Goal: Task Accomplishment & Management: Use online tool/utility

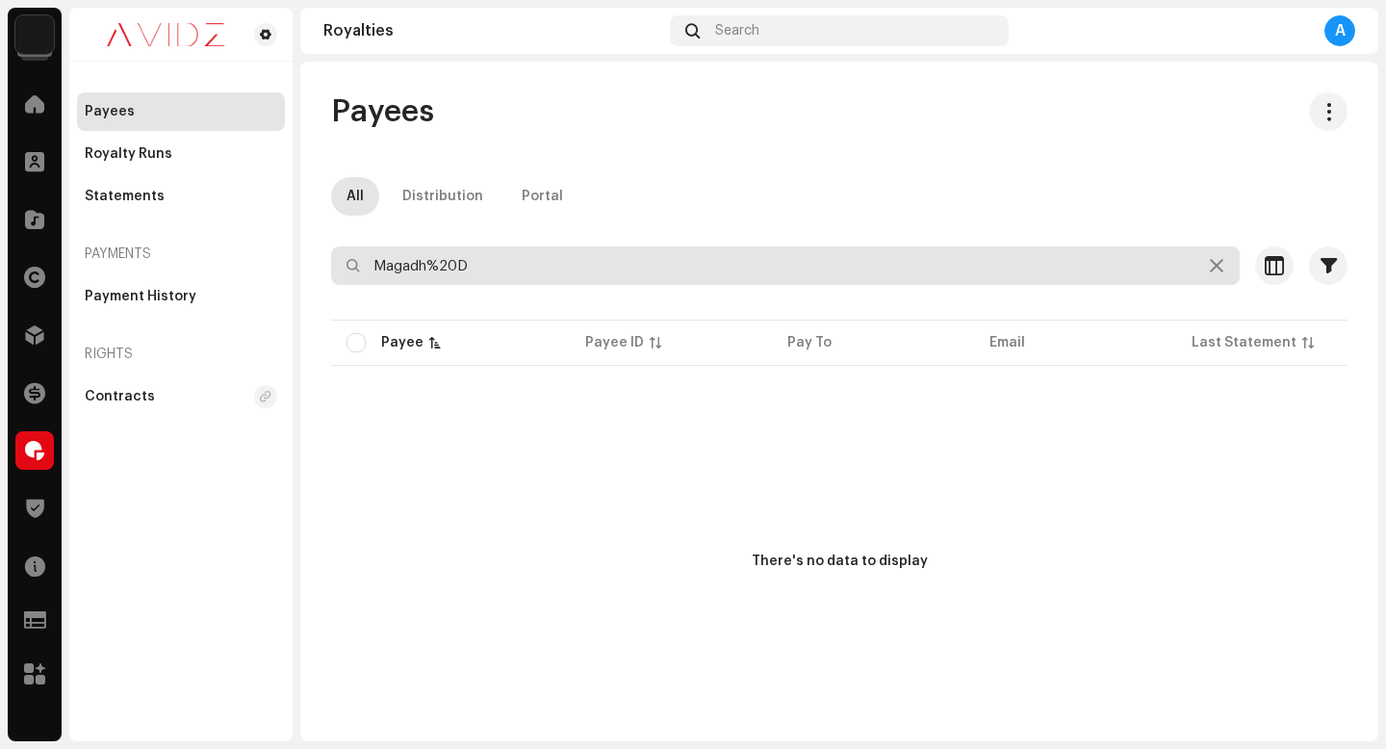
click at [519, 262] on input "Magadh%20D" at bounding box center [785, 265] width 908 height 38
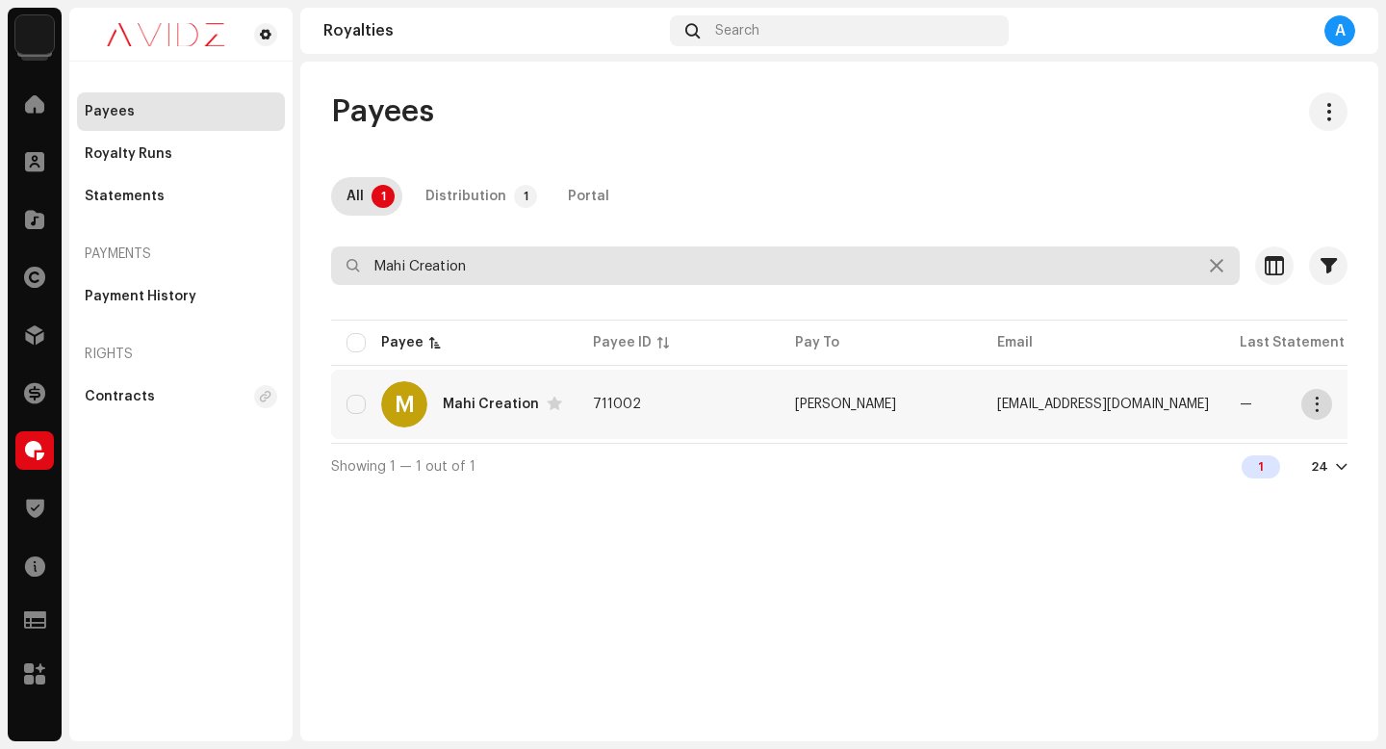
type input "Mahi Creation"
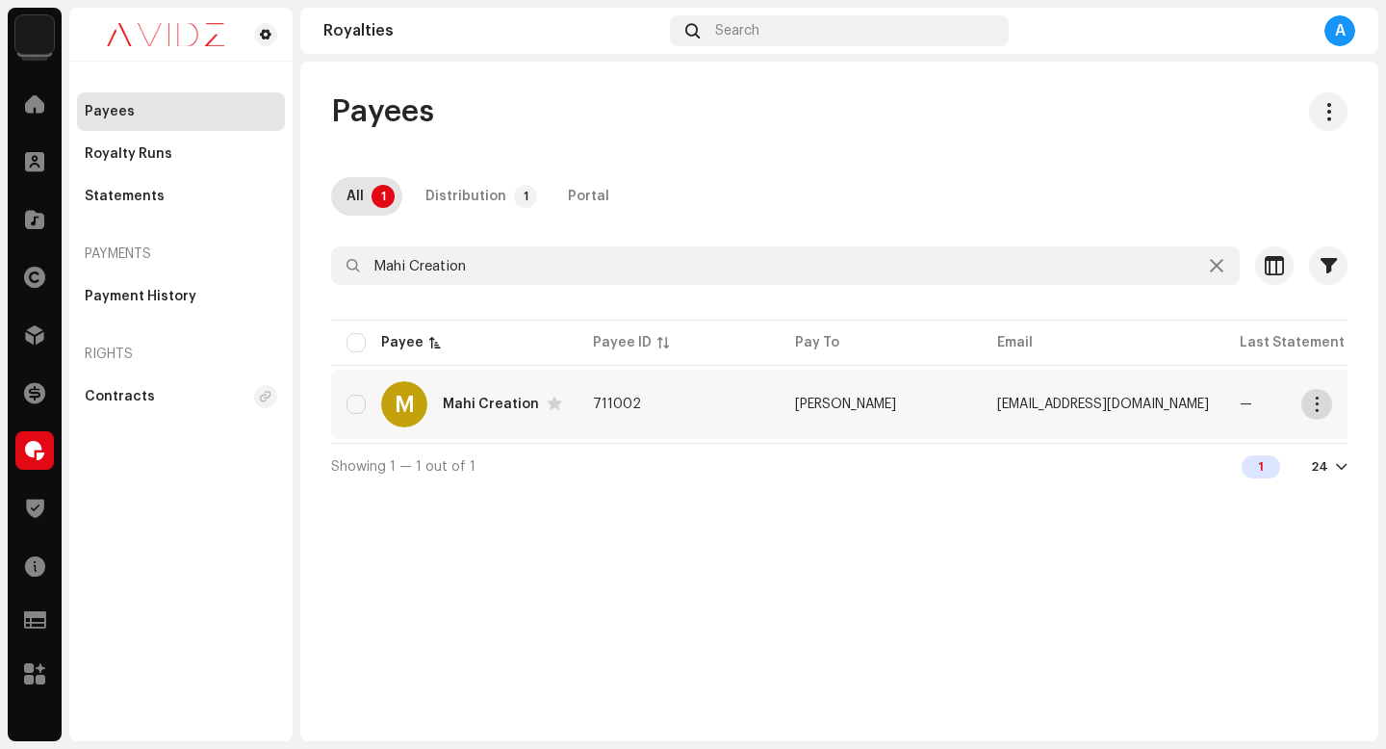
click at [1304, 404] on button "button" at bounding box center [1316, 404] width 31 height 31
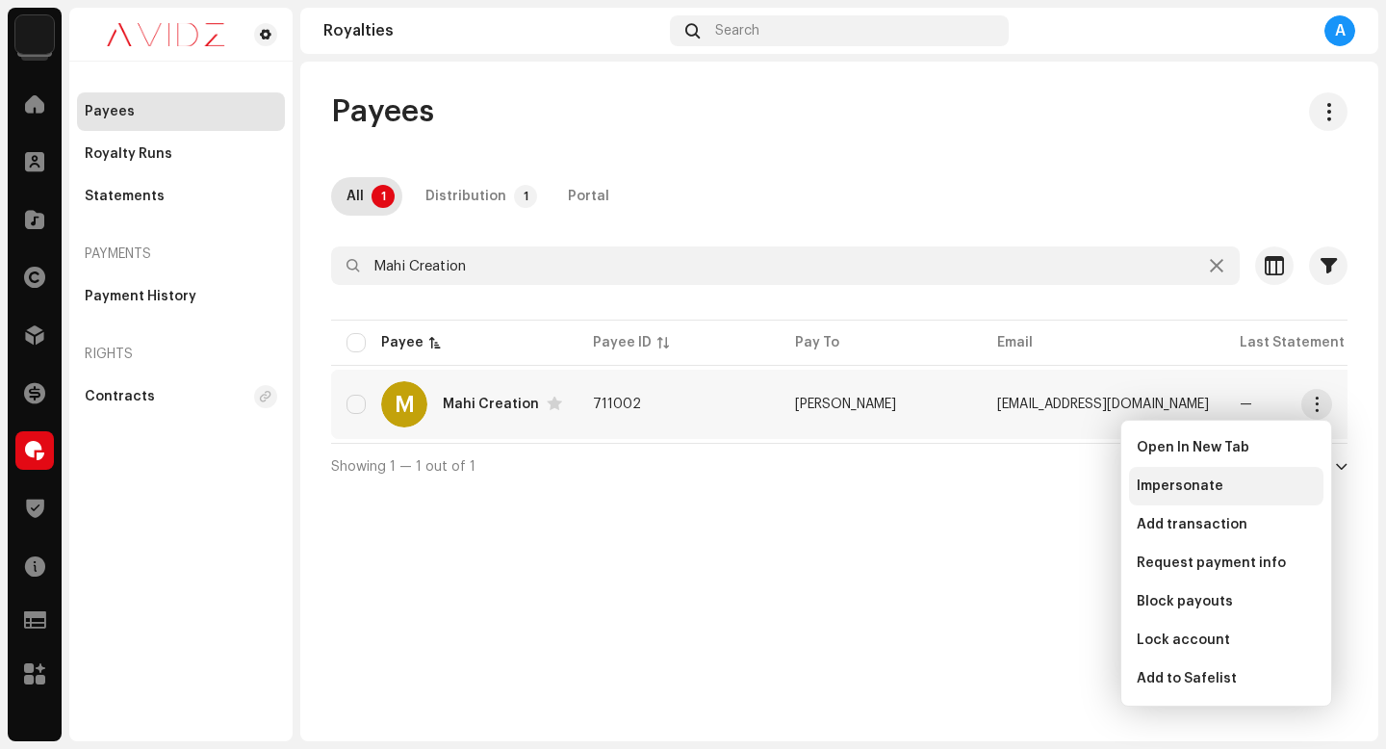
click at [1248, 497] on div "Impersonate" at bounding box center [1226, 486] width 194 height 38
